Goal: Transaction & Acquisition: Purchase product/service

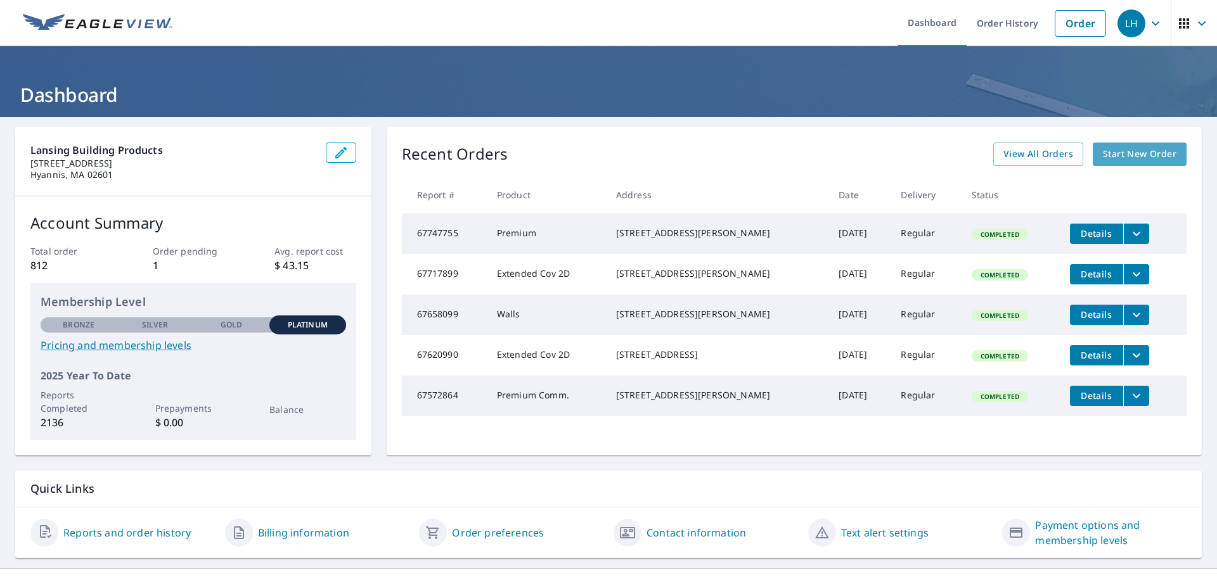
click at [1121, 153] on span "Start New Order" at bounding box center [1140, 154] width 74 height 16
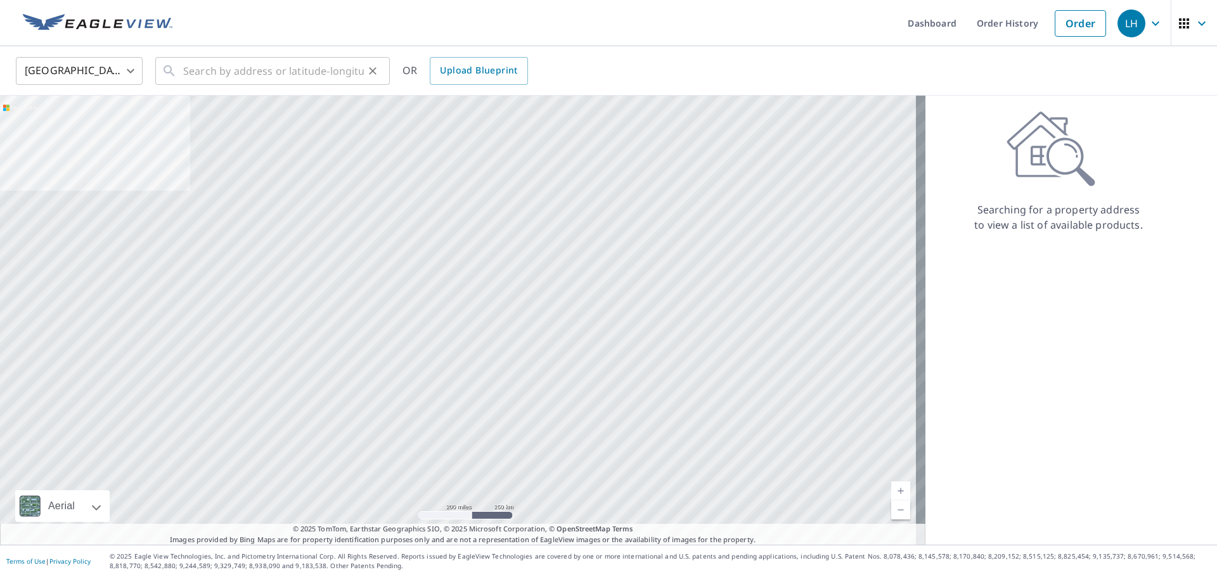
click at [177, 67] on div "​" at bounding box center [272, 71] width 235 height 28
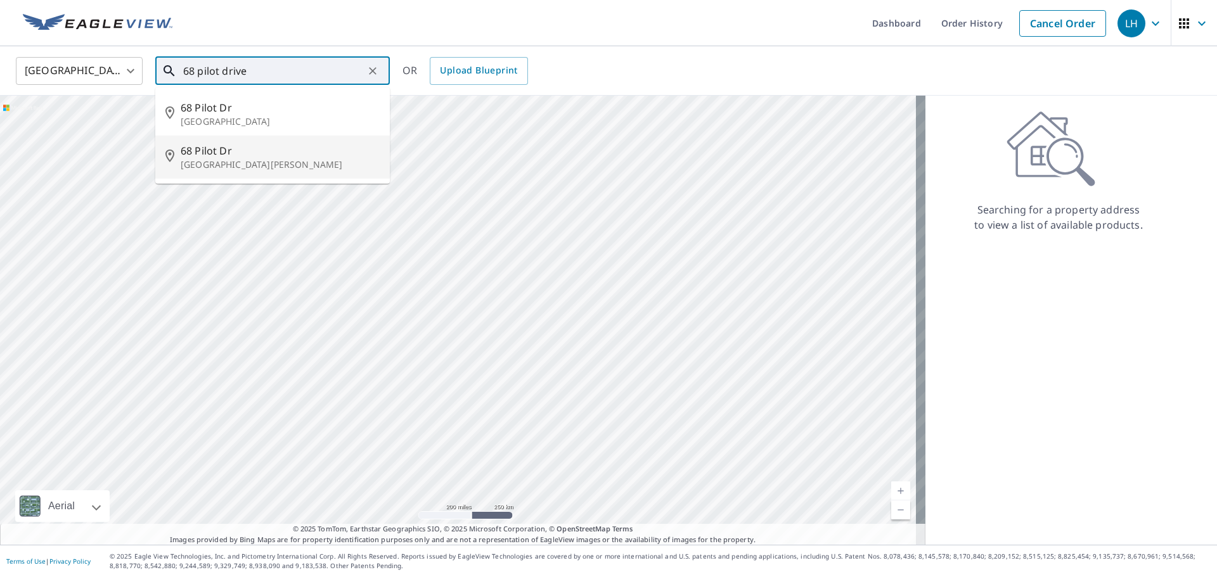
click at [203, 151] on span "68 Pilot Dr" at bounding box center [280, 150] width 199 height 15
type input "68 Pilot Dr South Dennis, MA 02660"
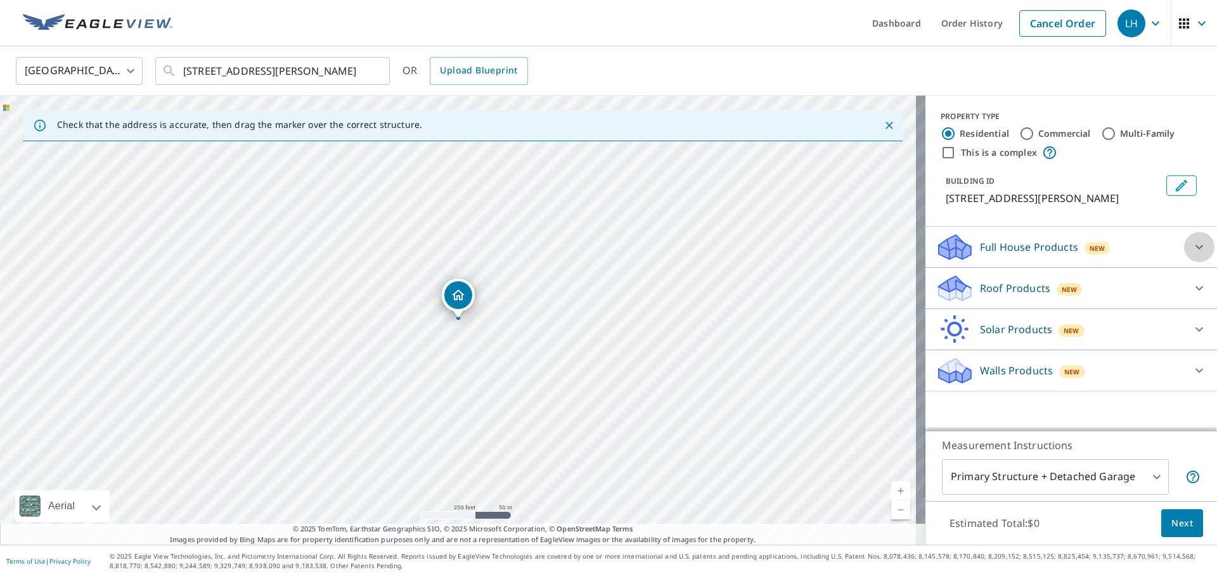
click at [1192, 247] on icon at bounding box center [1199, 247] width 15 height 15
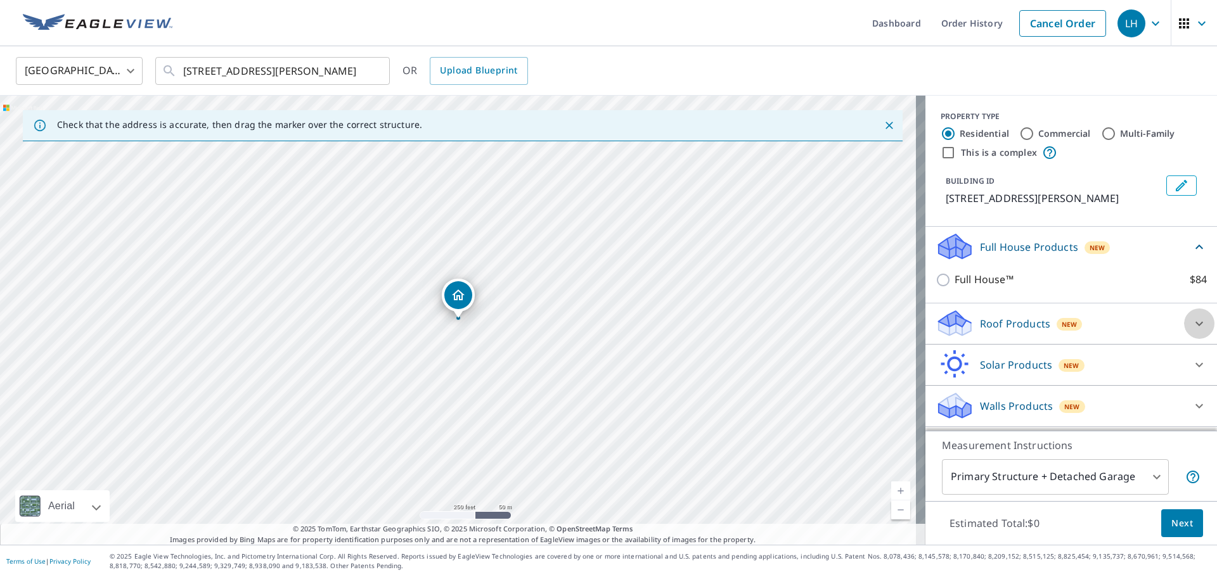
click at [1192, 320] on icon at bounding box center [1199, 323] width 15 height 15
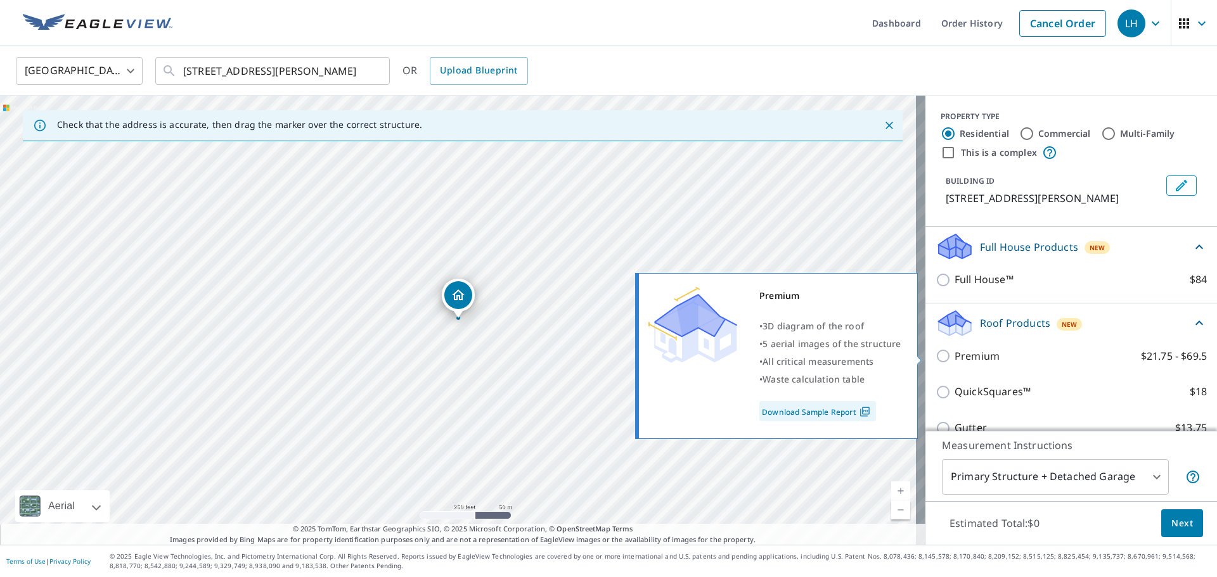
click at [936, 356] on input "Premium $21.75 - $69.5" at bounding box center [945, 356] width 19 height 15
checkbox input "true"
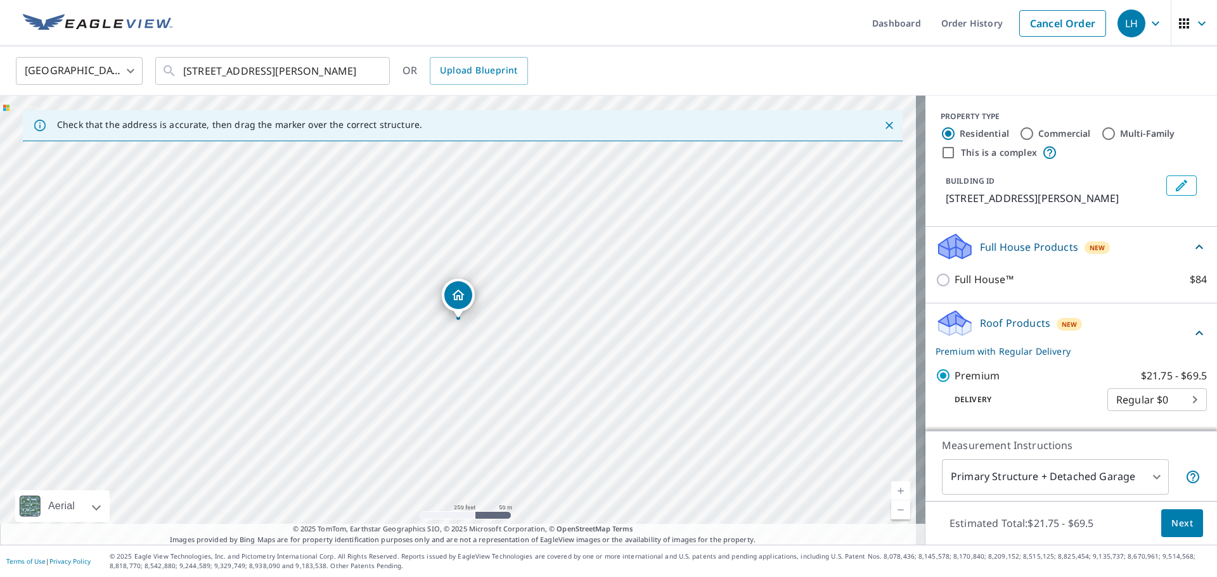
click at [1171, 520] on span "Next" at bounding box center [1182, 524] width 22 height 16
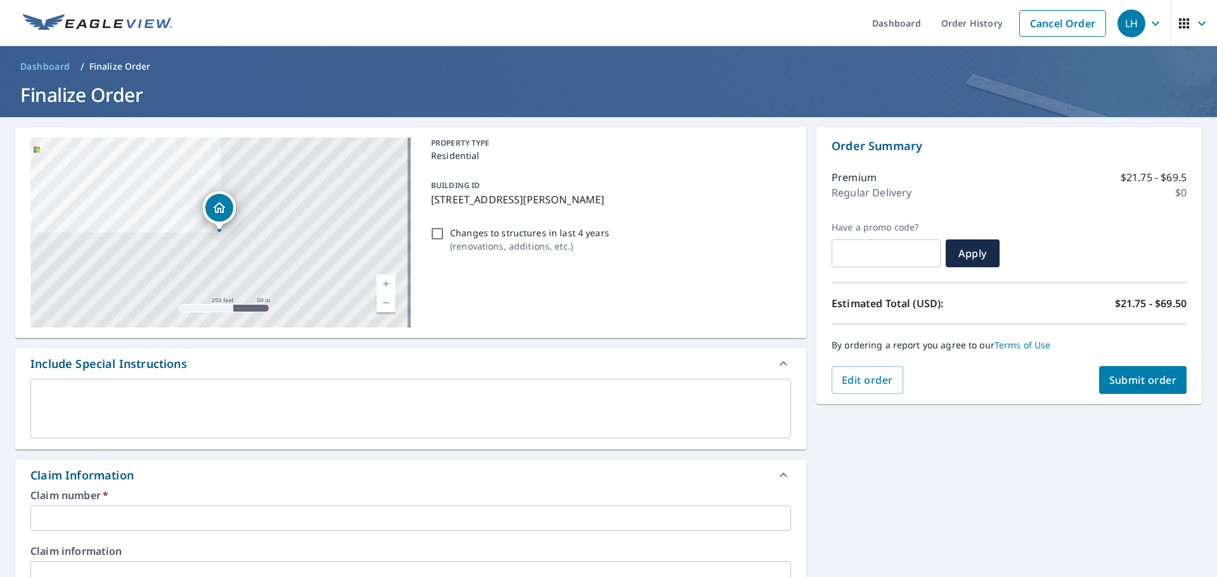
drag, startPoint x: 1124, startPoint y: 380, endPoint x: 809, endPoint y: 383, distance: 315.1
click at [809, 383] on div "68 Pilot Dr South Dennis, MA 02660 Aerial Road A standard road map Aerial A det…" at bounding box center [608, 582] width 1217 height 930
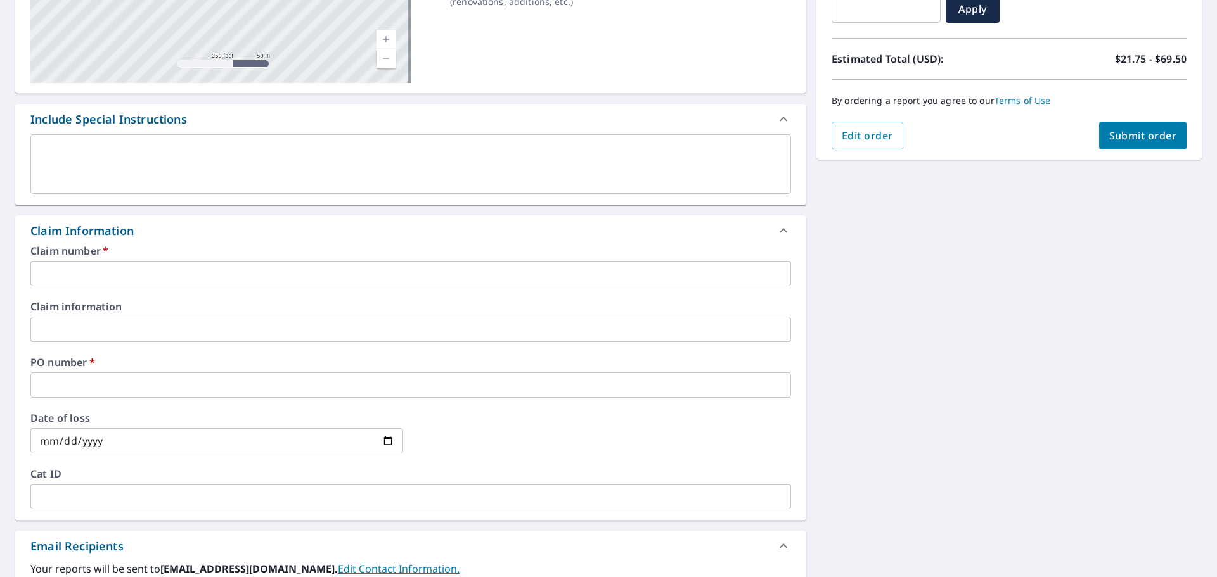
scroll to position [254, 0]
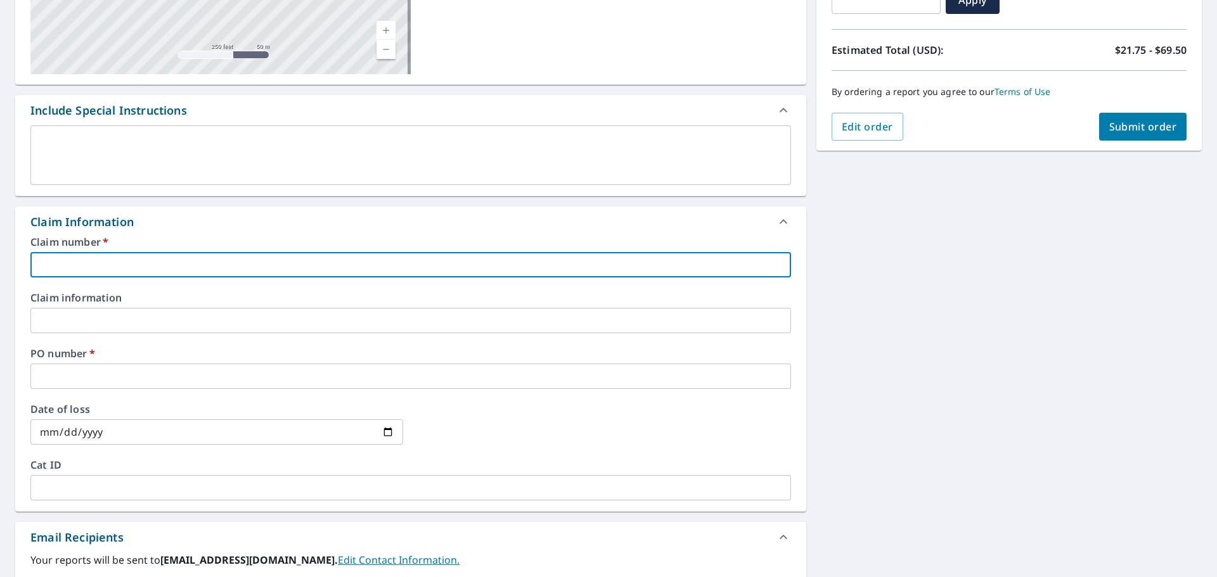
click at [53, 262] on input "text" at bounding box center [410, 264] width 761 height 25
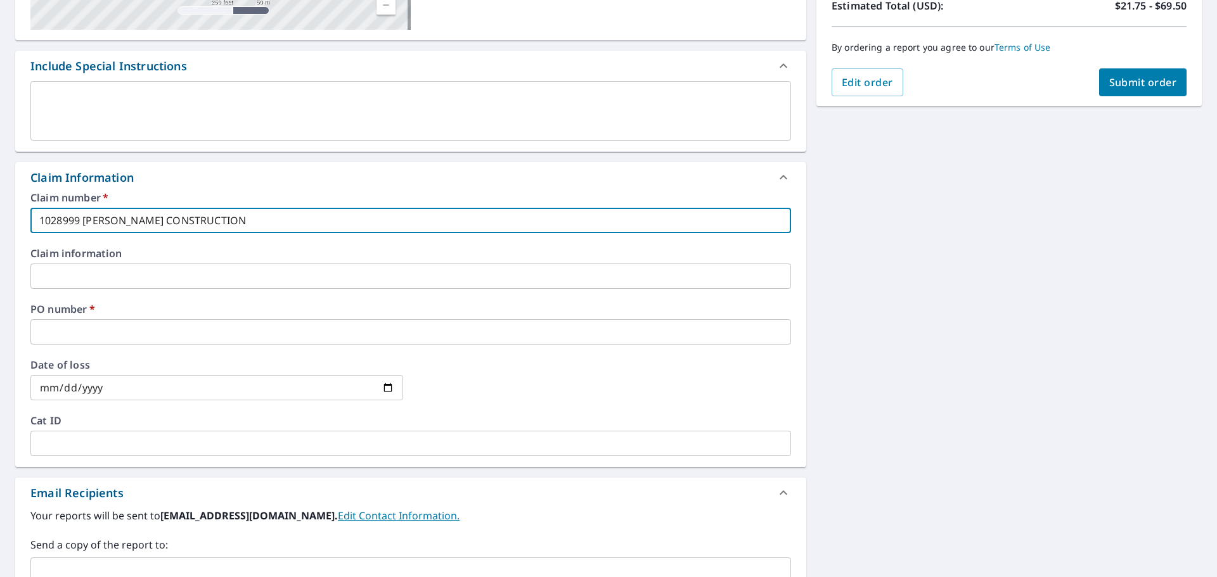
scroll to position [317, 0]
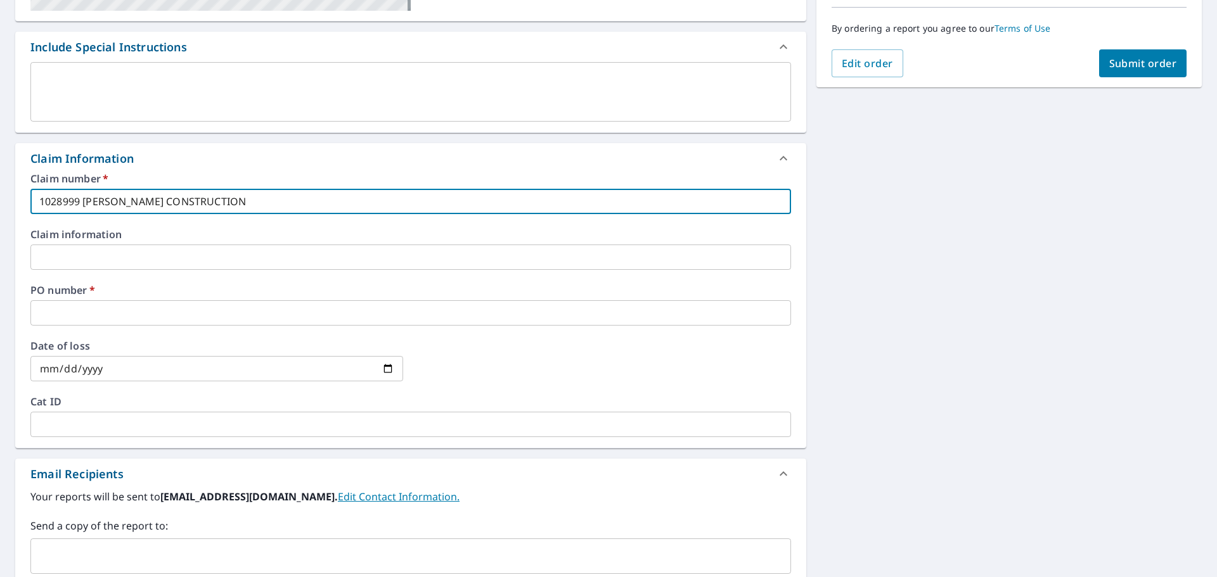
type input "1028999 THOMAS HILCHEY CONSTRUCTION"
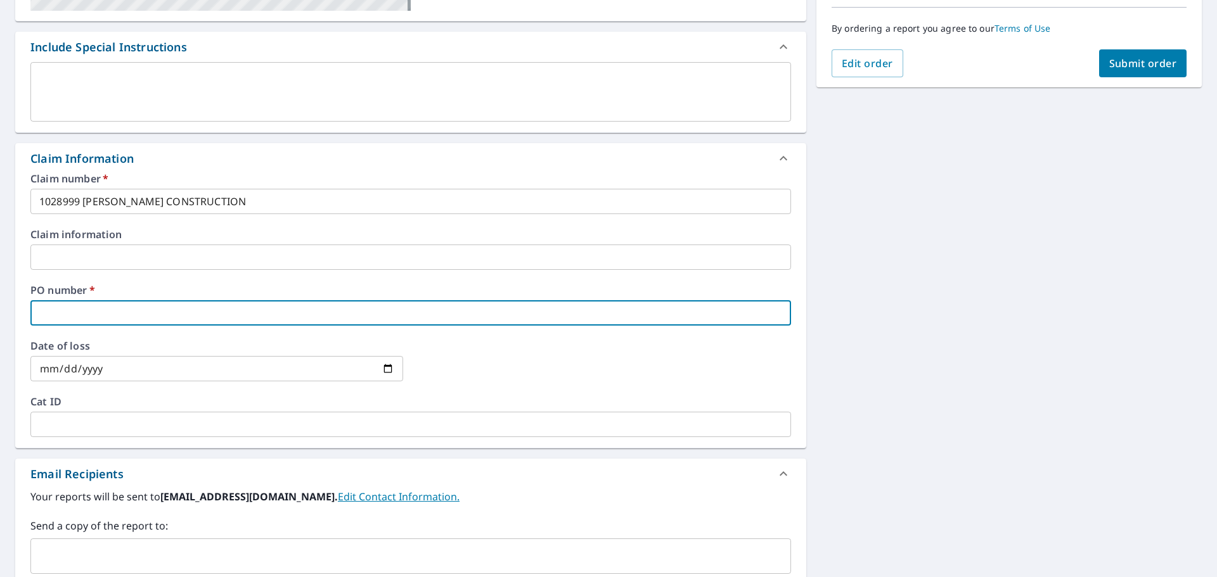
click at [58, 309] on input "text" at bounding box center [410, 312] width 761 height 25
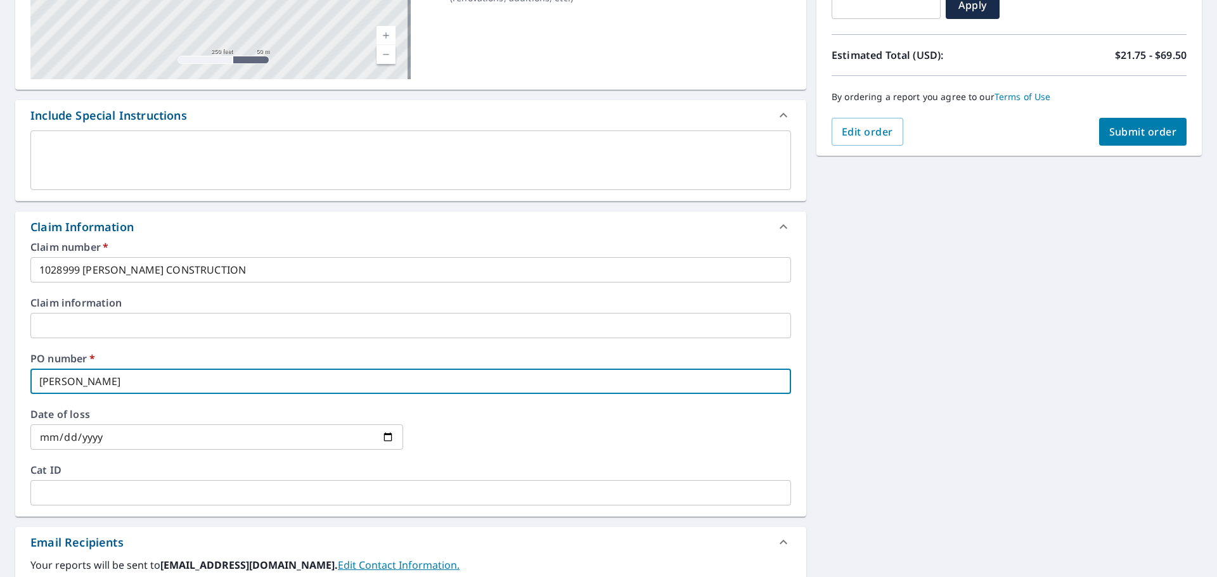
scroll to position [58, 0]
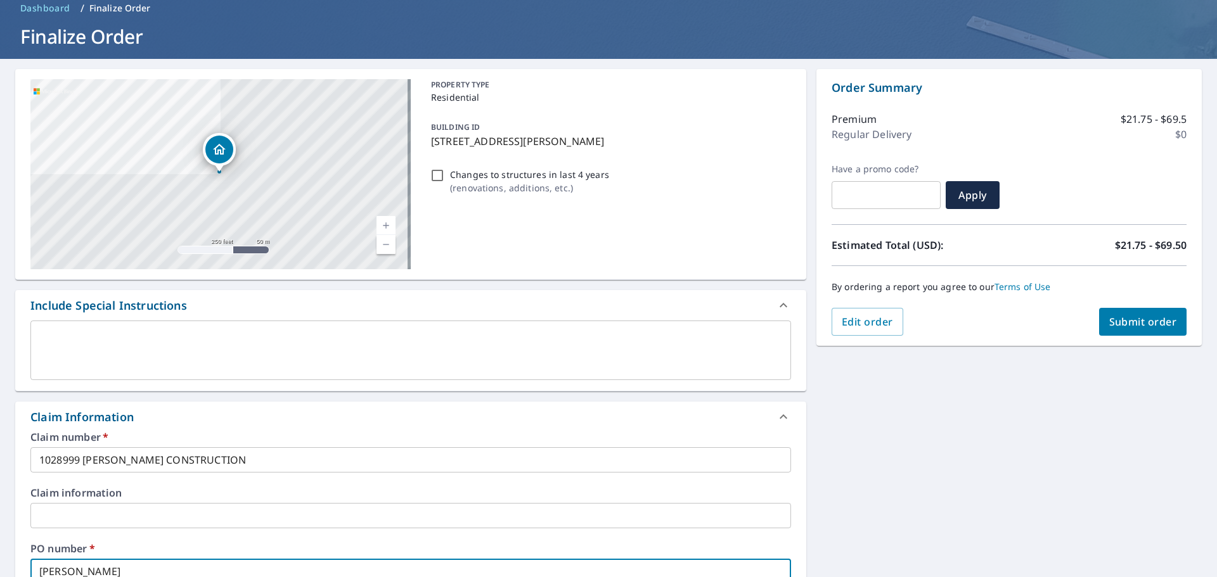
type input "MIKE DENWOOD"
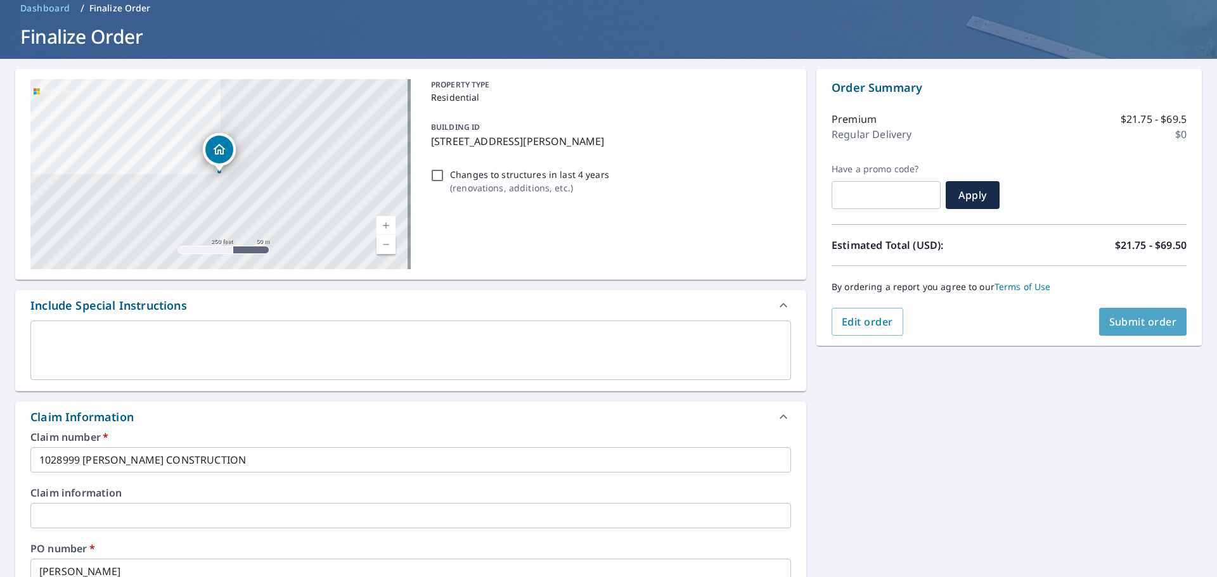
click at [1139, 320] on span "Submit order" at bounding box center [1143, 322] width 68 height 14
